Goal: Check status: Check status

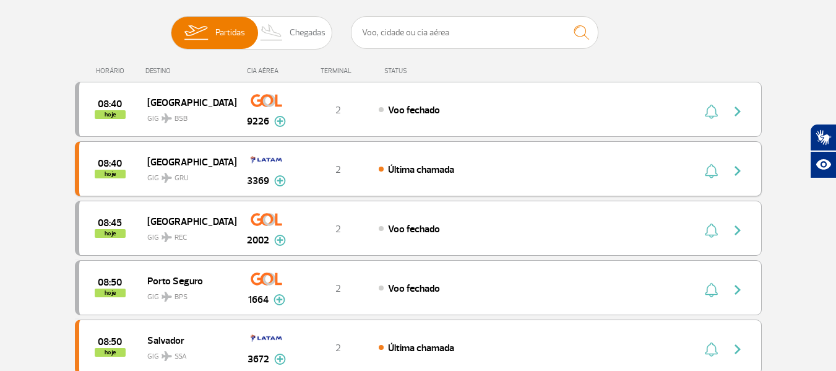
scroll to position [124, 0]
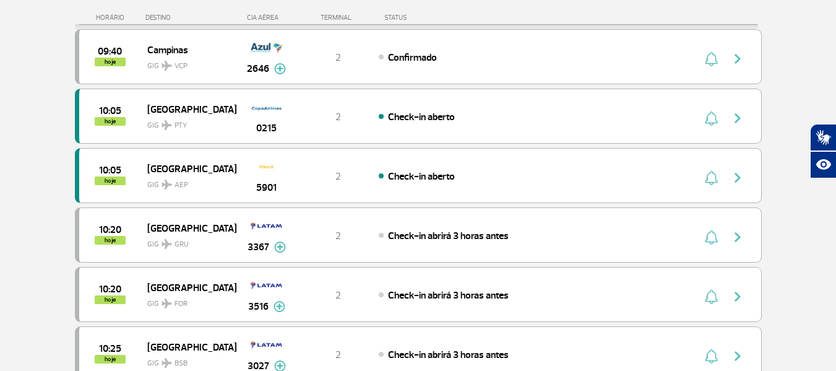
scroll to position [682, 0]
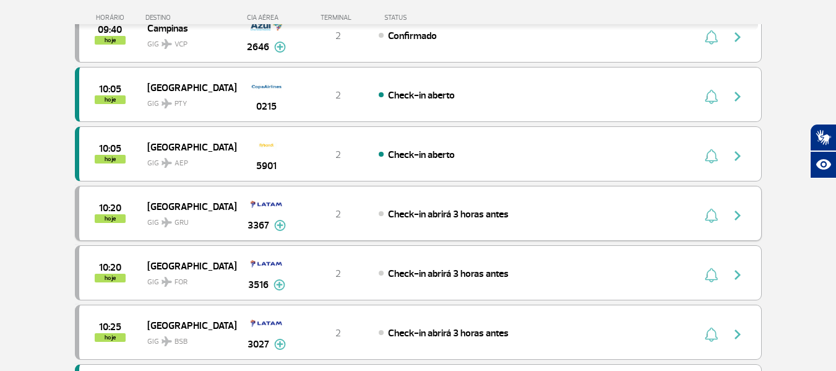
click at [194, 210] on span "[GEOGRAPHIC_DATA]" at bounding box center [186, 206] width 79 height 16
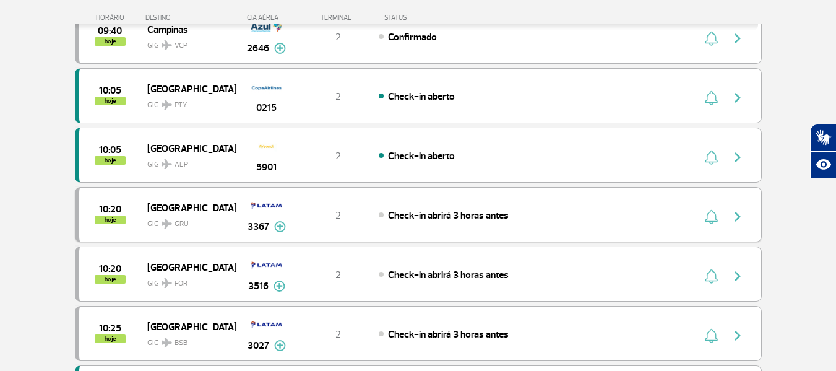
scroll to position [743, 0]
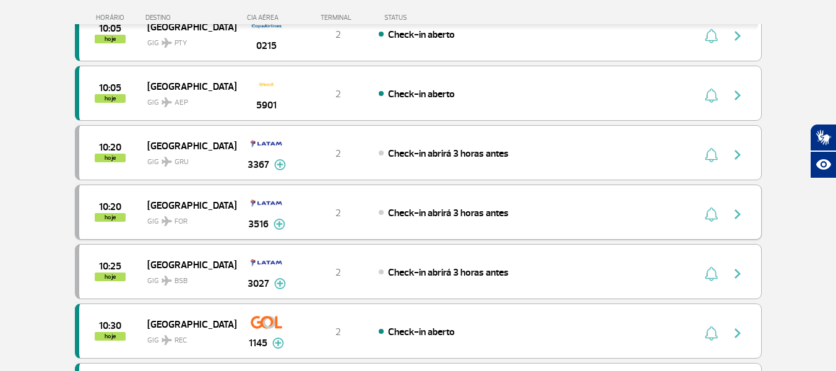
click at [175, 220] on span "FOR" at bounding box center [181, 221] width 13 height 11
